Goal: Find specific page/section: Find specific page/section

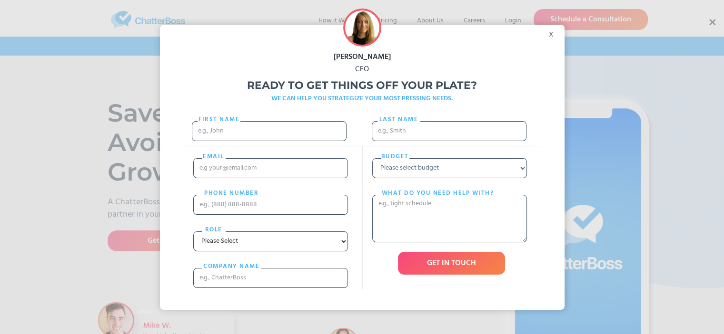
click at [556, 31] on div "x" at bounding box center [553, 32] width 21 height 14
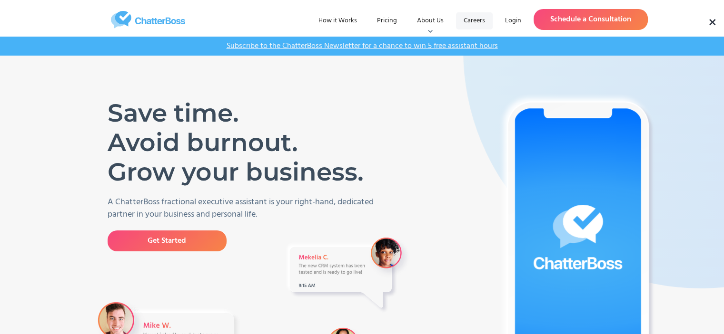
click at [476, 22] on link "Careers" at bounding box center [474, 20] width 37 height 17
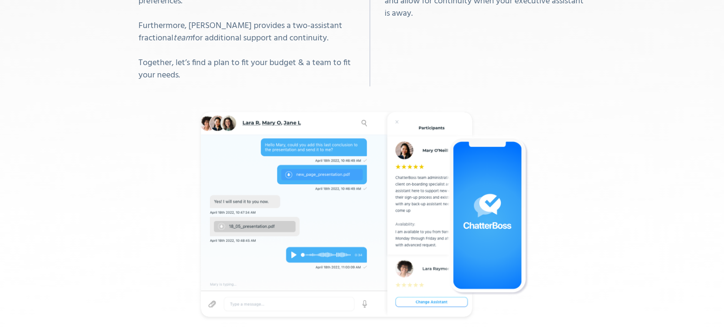
scroll to position [2712, 0]
